Goal: Task Accomplishment & Management: Manage account settings

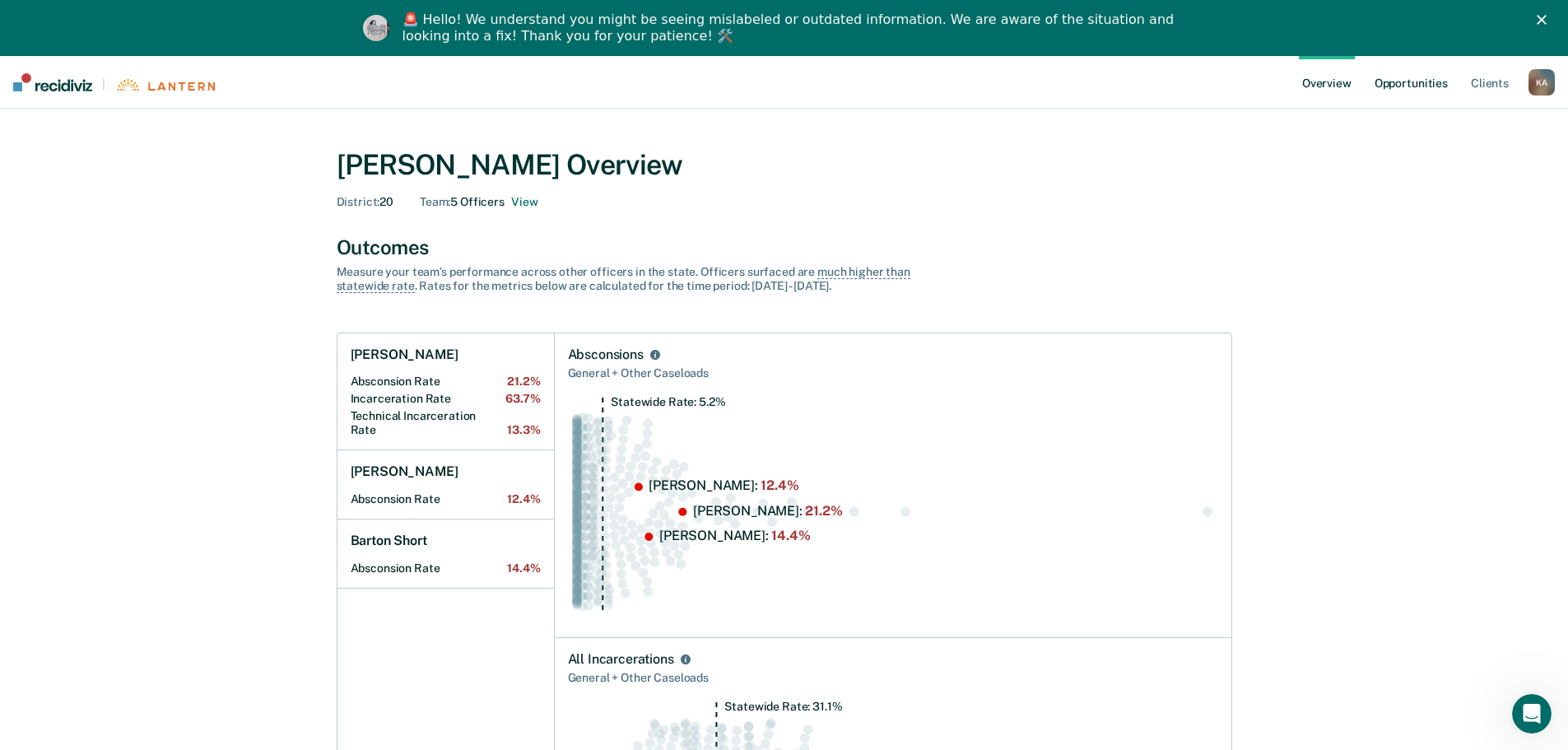
click at [1406, 86] on link "Opportunities" at bounding box center [1411, 82] width 80 height 53
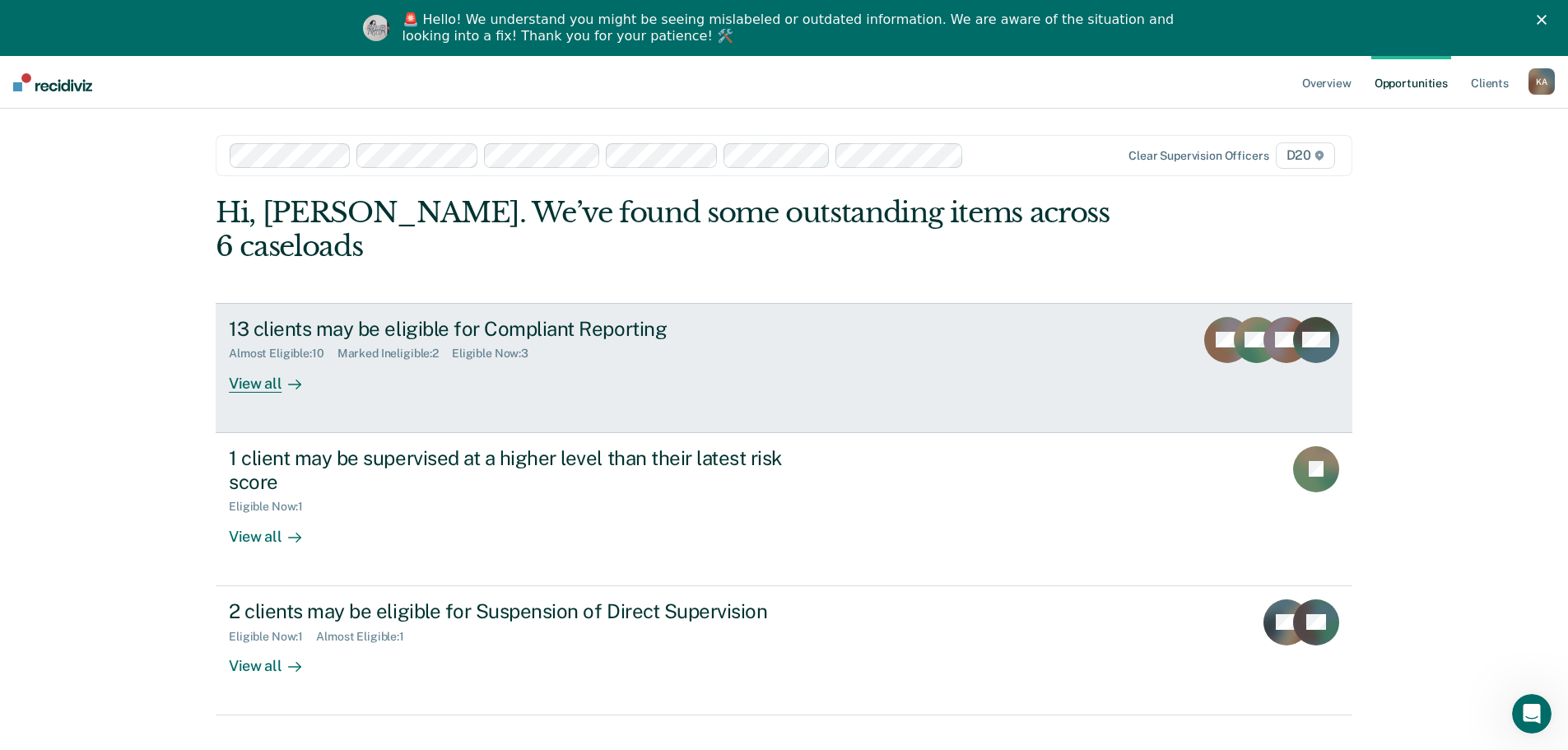
click at [257, 360] on link "13 clients may be eligible for Compliant Reporting Almost Eligible : 10 Marked …" at bounding box center [784, 367] width 1137 height 130
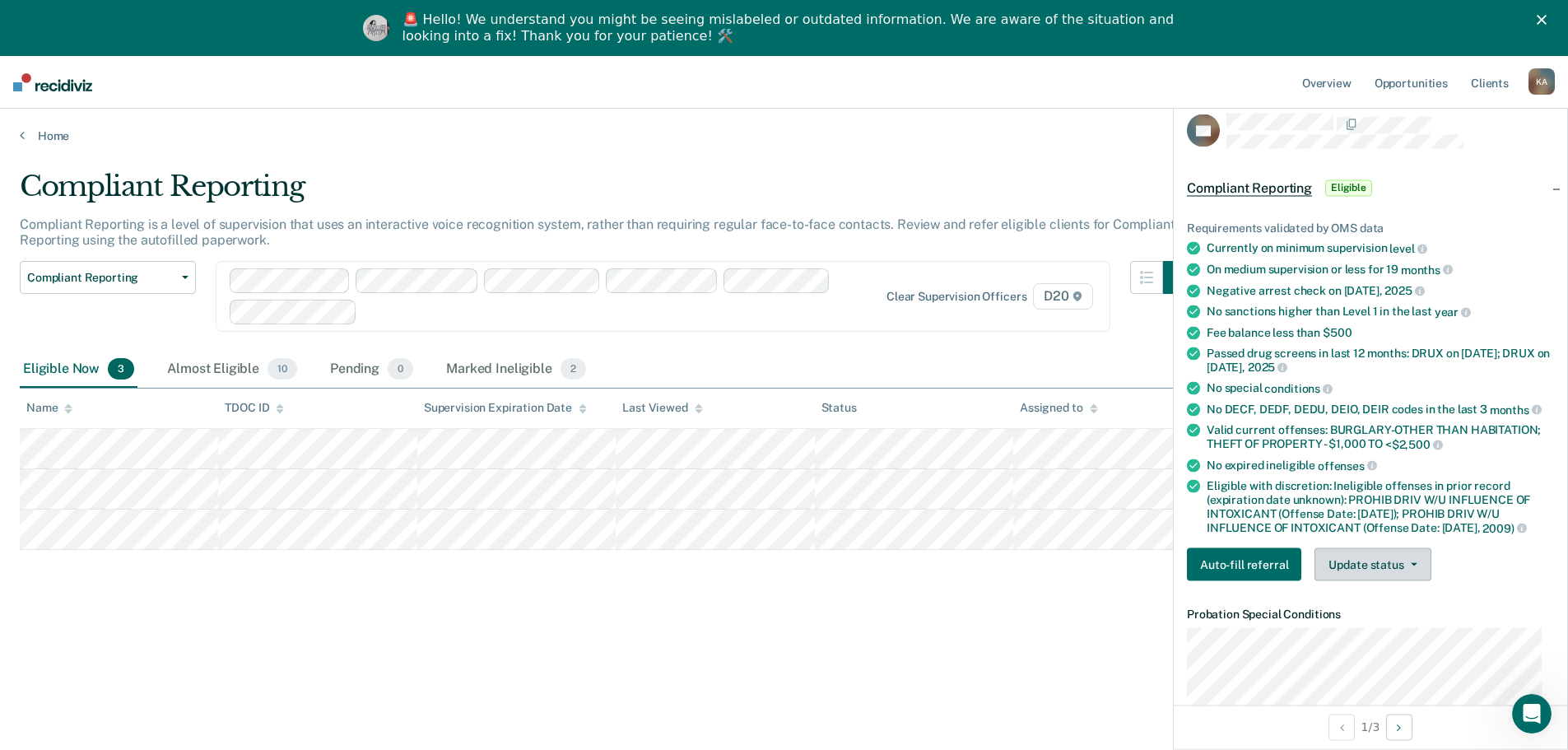
click at [1362, 566] on button "Update status" at bounding box center [1372, 565] width 116 height 33
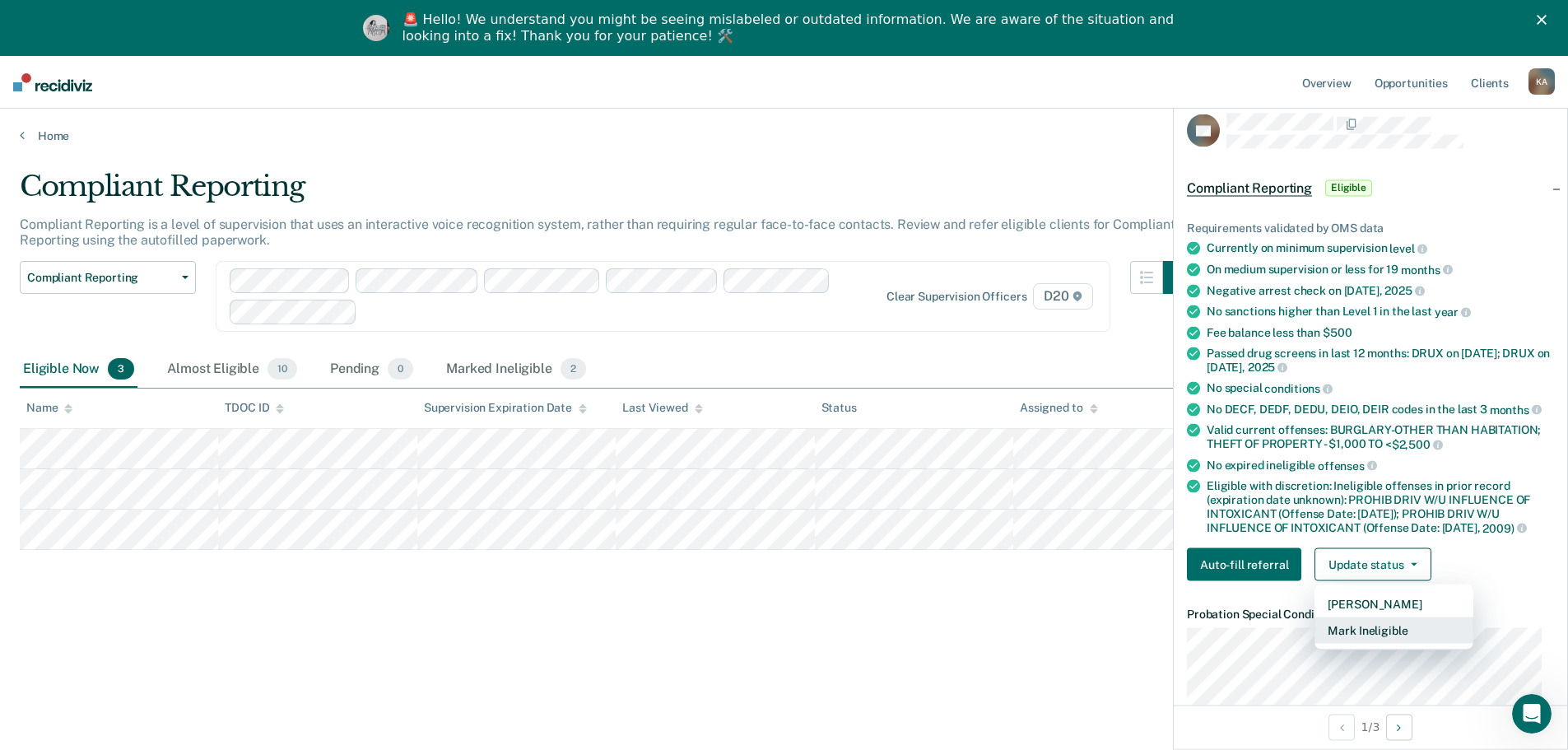
click at [1365, 631] on button "Mark Ineligible" at bounding box center [1393, 630] width 158 height 26
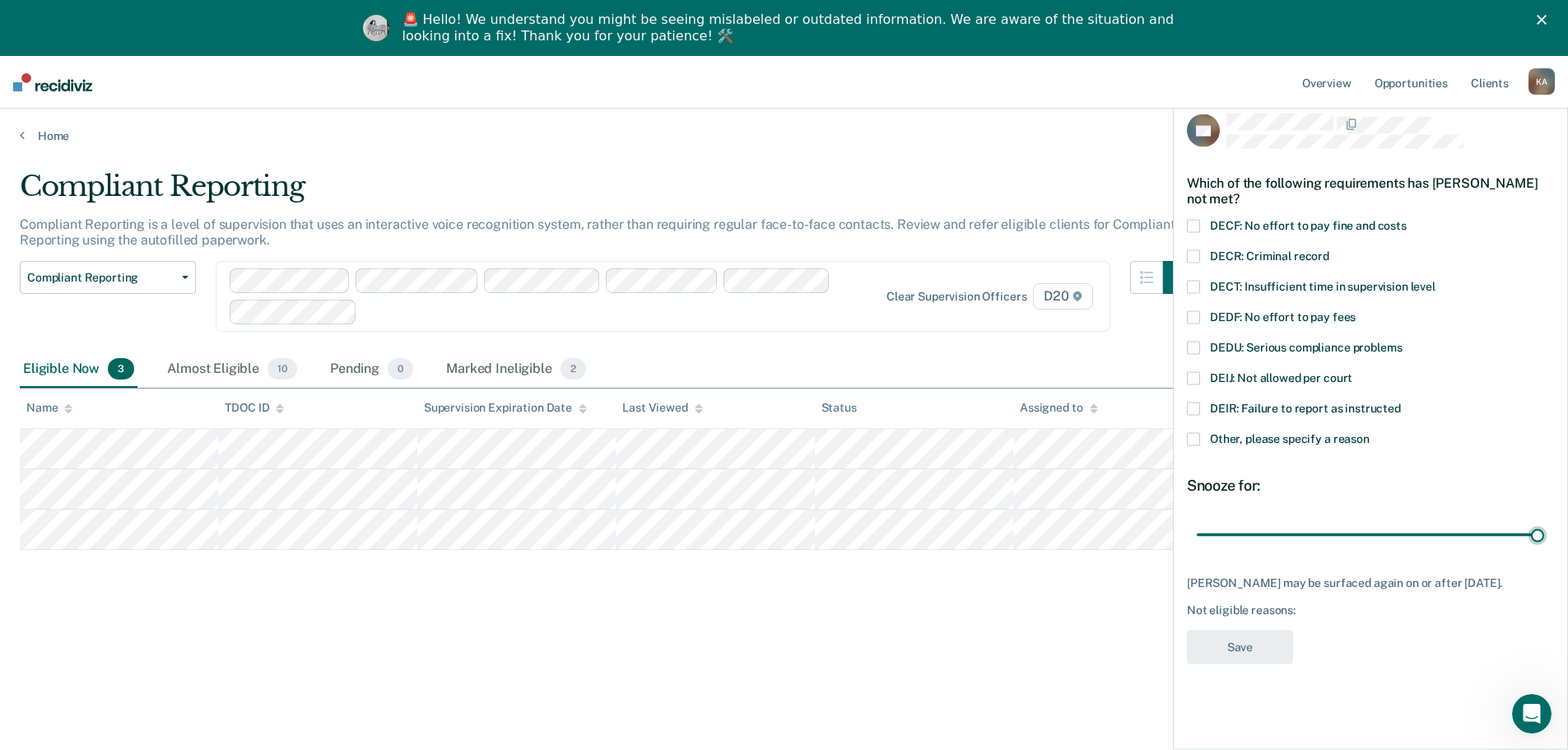
drag, startPoint x: 1310, startPoint y: 532, endPoint x: 1478, endPoint y: 484, distance: 174.7
type input "90"
click at [1544, 522] on input "range" at bounding box center [1370, 535] width 348 height 29
click at [1200, 375] on label "DEIJ: Not allowed per court" at bounding box center [1370, 380] width 367 height 17
click at [1353, 372] on input "DEIJ: Not allowed per court" at bounding box center [1353, 372] width 0 height 0
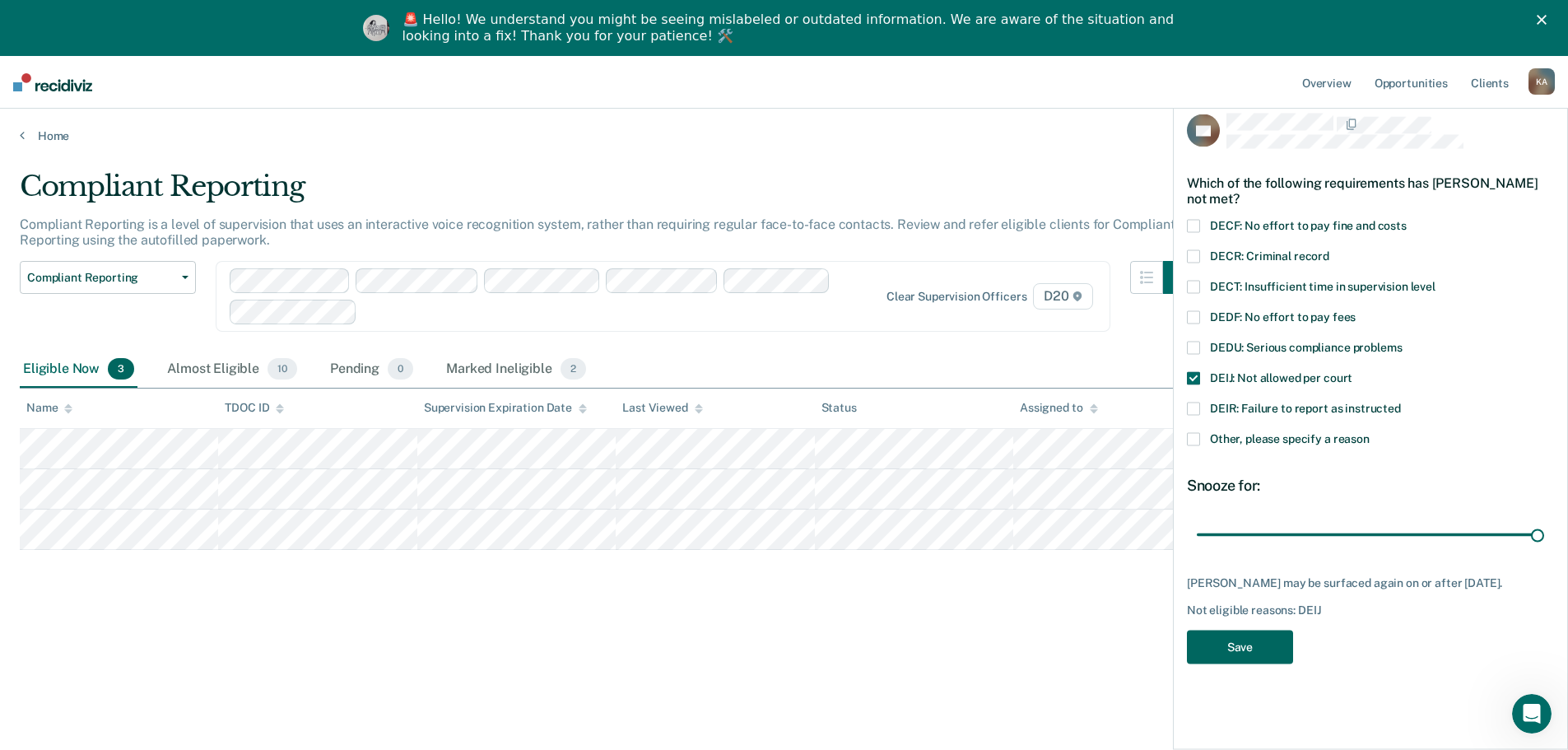
click at [1249, 655] on button "Save" at bounding box center [1240, 646] width 107 height 34
